Goal: Information Seeking & Learning: Learn about a topic

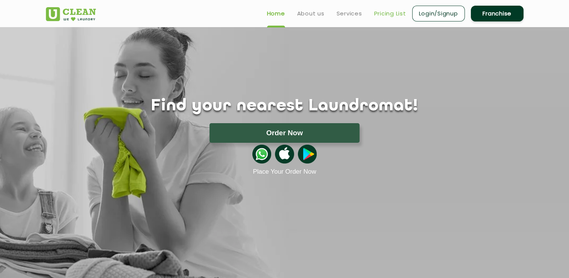
click at [396, 13] on link "Pricing List" at bounding box center [390, 13] width 32 height 9
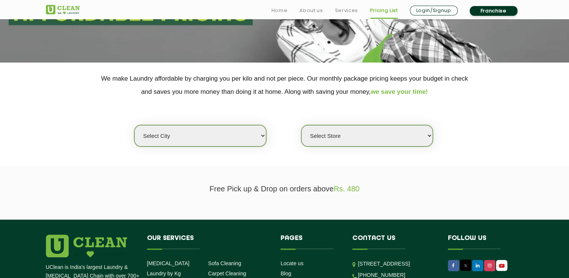
scroll to position [134, 0]
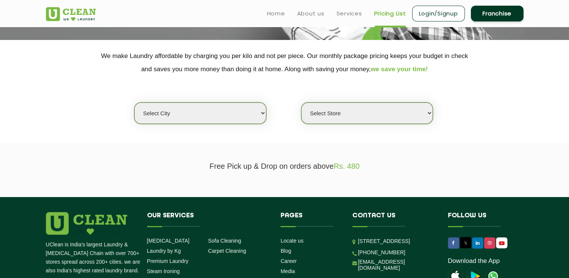
click at [250, 115] on select "Select city [GEOGRAPHIC_DATA] [GEOGRAPHIC_DATA] [GEOGRAPHIC_DATA] [GEOGRAPHIC_D…" at bounding box center [200, 112] width 132 height 21
select select "16"
click at [134, 102] on select "Select city [GEOGRAPHIC_DATA] [GEOGRAPHIC_DATA] [GEOGRAPHIC_DATA] [GEOGRAPHIC_D…" at bounding box center [200, 112] width 132 height 21
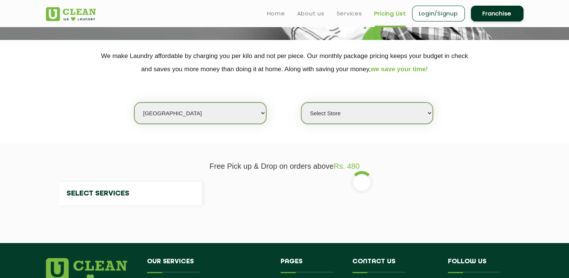
select select "0"
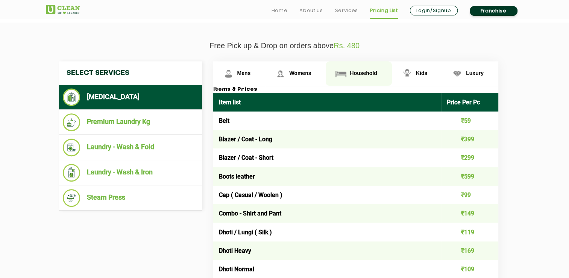
scroll to position [255, 0]
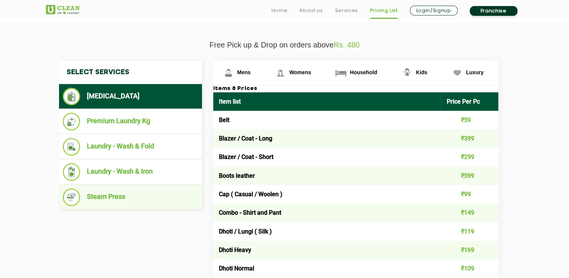
click at [120, 190] on li "Steam Press" at bounding box center [130, 197] width 135 height 18
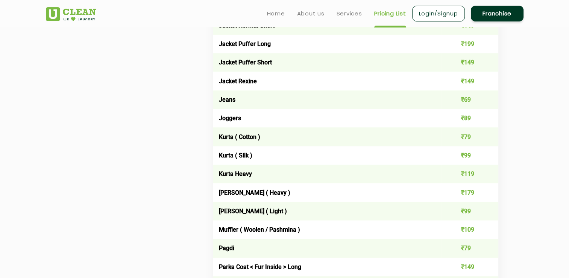
scroll to position [702, 0]
click at [330, 266] on td "Parka Coat < Fur Inside > Long" at bounding box center [327, 267] width 228 height 18
drag, startPoint x: 330, startPoint y: 266, endPoint x: 152, endPoint y: 177, distance: 198.9
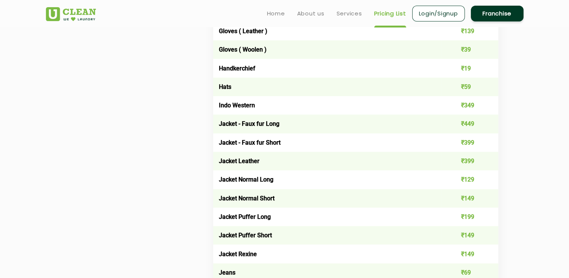
scroll to position [528, 0]
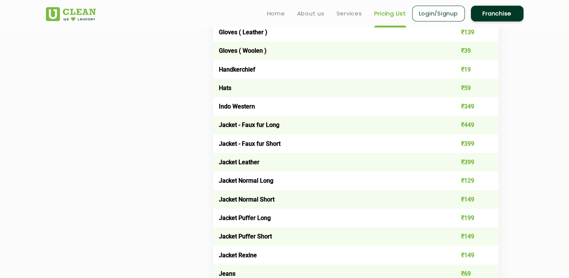
click at [279, 8] on ul "Home About us Services Pricing List Login/Signup Franchise" at bounding box center [392, 14] width 263 height 18
click at [279, 10] on link "Home" at bounding box center [276, 13] width 18 height 9
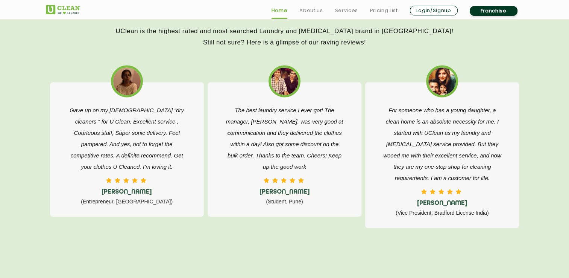
scroll to position [1187, 0]
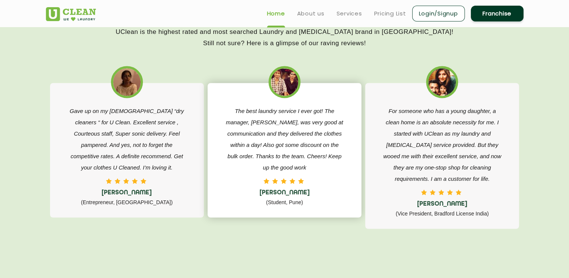
click at [307, 215] on div "The best laundry service I ever got! The manager, [PERSON_NAME], was very good …" at bounding box center [285, 150] width 154 height 134
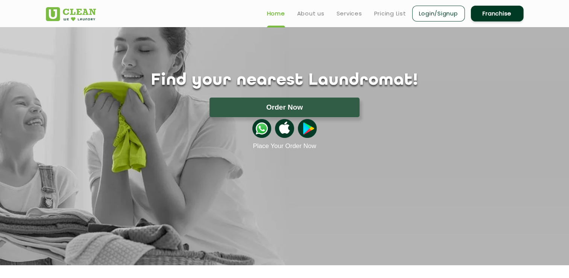
scroll to position [0, 0]
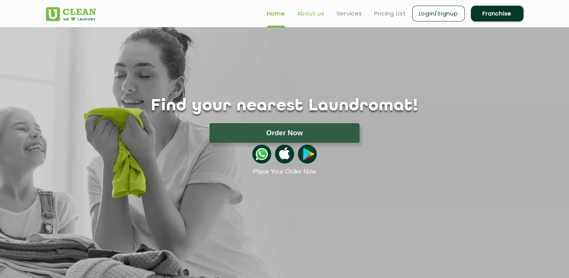
click at [309, 16] on link "About us" at bounding box center [310, 13] width 27 height 9
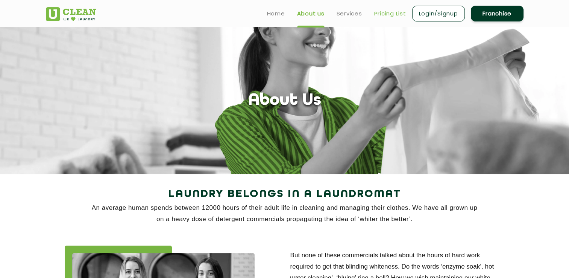
click at [384, 11] on link "Pricing List" at bounding box center [390, 13] width 32 height 9
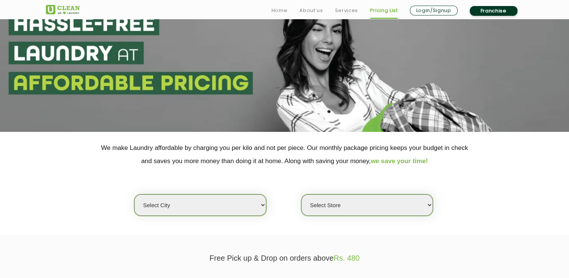
scroll to position [57, 0]
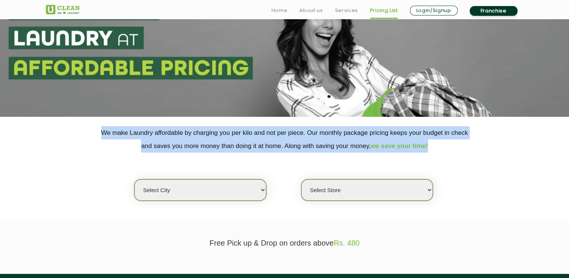
drag, startPoint x: 102, startPoint y: 131, endPoint x: 440, endPoint y: 151, distance: 338.2
click at [440, 151] on p "We make Laundry affordable by charging you per kilo and not per piece. Our mont…" at bounding box center [285, 139] width 478 height 26
copy p "We make Laundry affordable by charging you per kilo and not per piece. Our mont…"
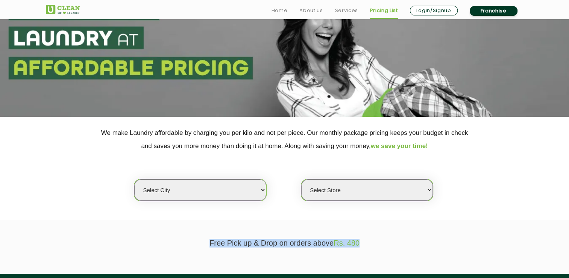
drag, startPoint x: 210, startPoint y: 242, endPoint x: 388, endPoint y: 241, distance: 178.0
click at [388, 241] on p "Free Pick up & Drop on orders above Rs. 480" at bounding box center [285, 243] width 478 height 9
copy p "Free Pick up & Drop on orders above Rs. 480"
click at [396, 230] on section "Free Pick up & Drop on orders above Rs. 480" at bounding box center [284, 247] width 569 height 54
click at [227, 186] on select "Select city [GEOGRAPHIC_DATA] [GEOGRAPHIC_DATA] [GEOGRAPHIC_DATA] [GEOGRAPHIC_D…" at bounding box center [200, 189] width 132 height 21
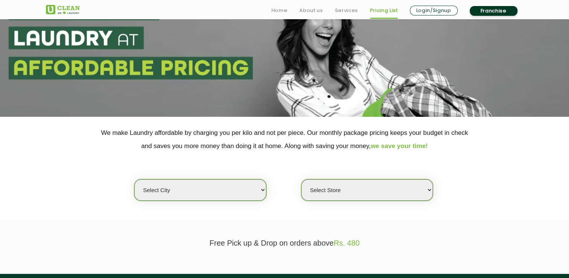
click at [263, 189] on select "Select city [GEOGRAPHIC_DATA] [GEOGRAPHIC_DATA] [GEOGRAPHIC_DATA] [GEOGRAPHIC_D…" at bounding box center [200, 189] width 132 height 21
click at [259, 189] on select "Select city [GEOGRAPHIC_DATA] [GEOGRAPHIC_DATA] [GEOGRAPHIC_DATA] [GEOGRAPHIC_D…" at bounding box center [200, 189] width 132 height 21
select select "149"
click at [134, 179] on select "Select city [GEOGRAPHIC_DATA] [GEOGRAPHIC_DATA] [GEOGRAPHIC_DATA] [GEOGRAPHIC_D…" at bounding box center [200, 189] width 132 height 21
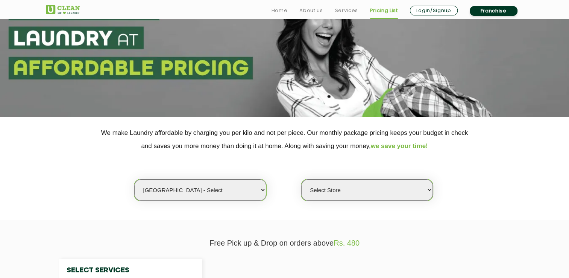
select select "0"
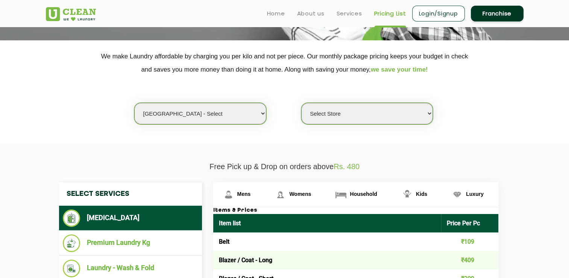
scroll to position [129, 0]
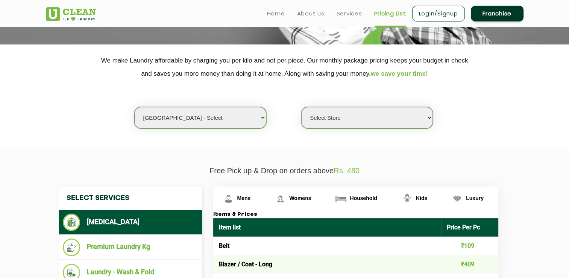
click at [241, 121] on select "Select city [GEOGRAPHIC_DATA] [GEOGRAPHIC_DATA] [GEOGRAPHIC_DATA] [GEOGRAPHIC_D…" at bounding box center [200, 117] width 132 height 21
select select "16"
click at [134, 107] on select "Select city [GEOGRAPHIC_DATA] [GEOGRAPHIC_DATA] [GEOGRAPHIC_DATA] [GEOGRAPHIC_D…" at bounding box center [200, 117] width 132 height 21
click at [384, 114] on select "Select Store UClean Deonar UClean LBS Marg UClean Chembur UClean Worli UClean K…" at bounding box center [367, 117] width 132 height 21
click at [545, 128] on section "We make Laundry affordable by charging you per kilo and not per piece. Our mont…" at bounding box center [284, 95] width 569 height 103
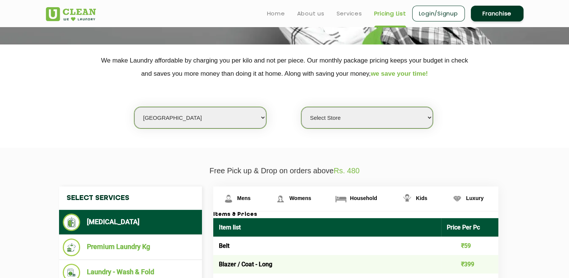
click at [383, 122] on select "Select Store UClean Deonar UClean LBS Marg UClean Chembur UClean Worli UClean K…" at bounding box center [367, 117] width 132 height 21
select select "390"
click at [301, 107] on select "Select Store UClean Deonar UClean LBS Marg UClean Chembur UClean Worli UClean K…" at bounding box center [367, 117] width 132 height 21
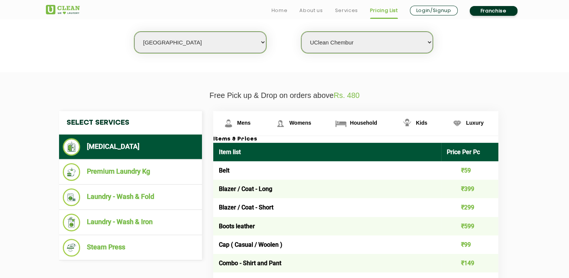
scroll to position [209, 0]
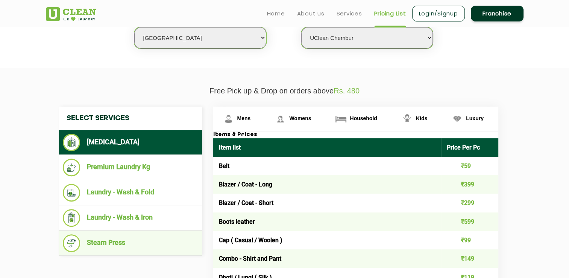
click at [113, 245] on li "Steam Press" at bounding box center [130, 243] width 135 height 18
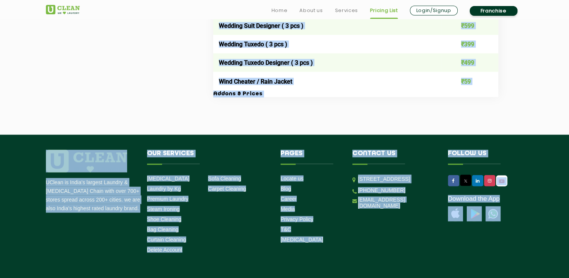
scroll to position [1636, 0]
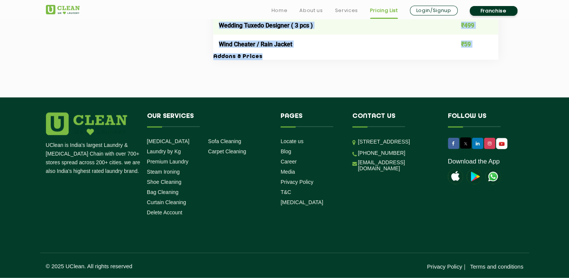
drag, startPoint x: 213, startPoint y: 190, endPoint x: 485, endPoint y: 56, distance: 302.6
copy div "Items & Prices Item list Price Per Pc Belt ₹29 Blazer / Coat - Long ₹199 Blazer…"
